Goal: Information Seeking & Learning: Find specific fact

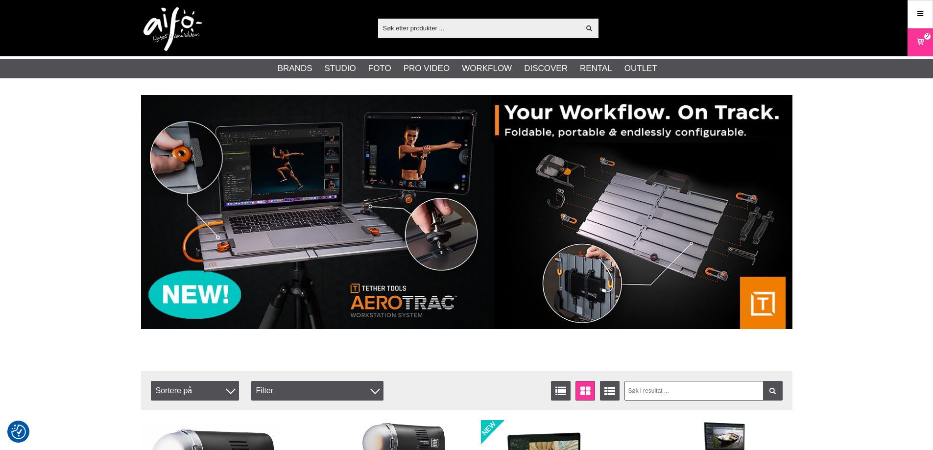
click at [439, 30] on input "text" at bounding box center [479, 28] width 202 height 15
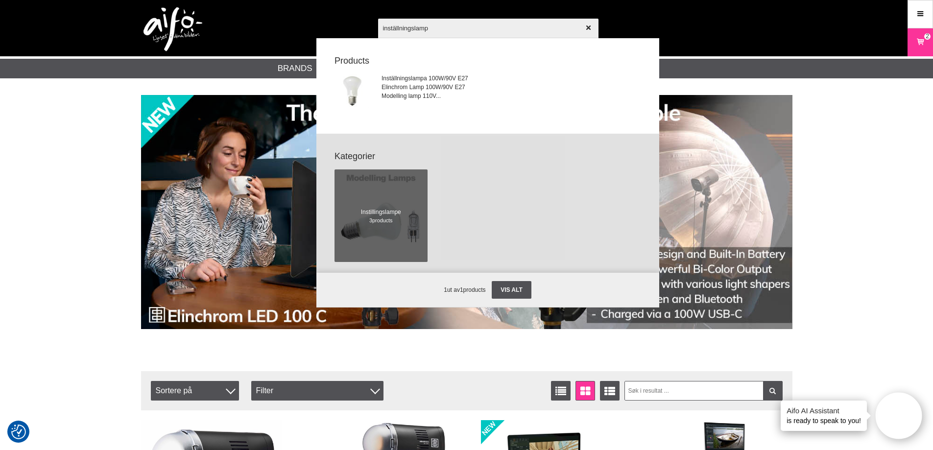
type input "inställningslampa"
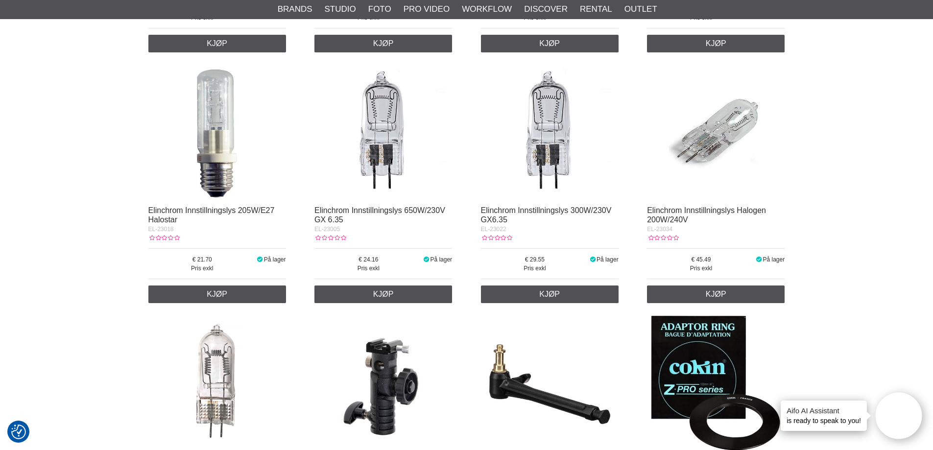
scroll to position [392, 0]
